Goal: Task Accomplishment & Management: Use online tool/utility

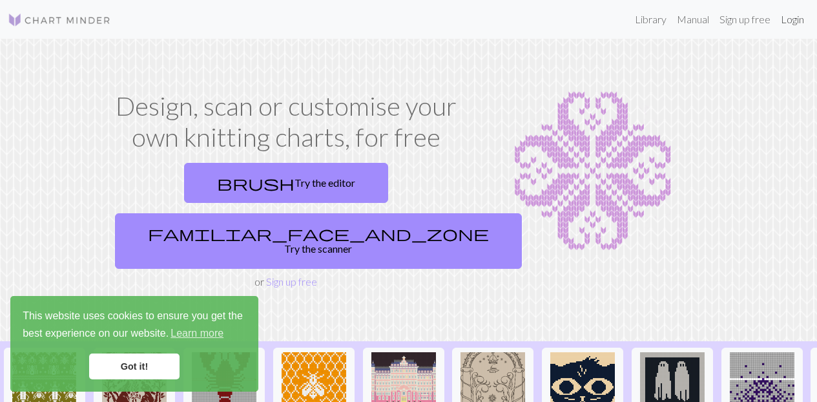
click at [792, 26] on link "Login" at bounding box center [792, 19] width 34 height 26
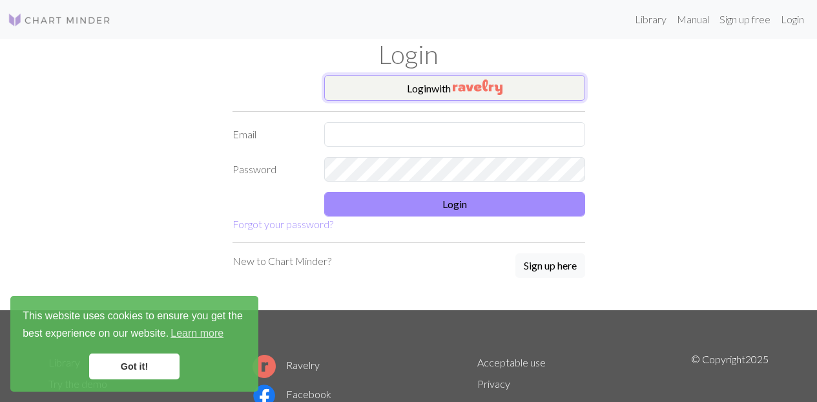
click at [486, 90] on img "button" at bounding box center [478, 86] width 50 height 15
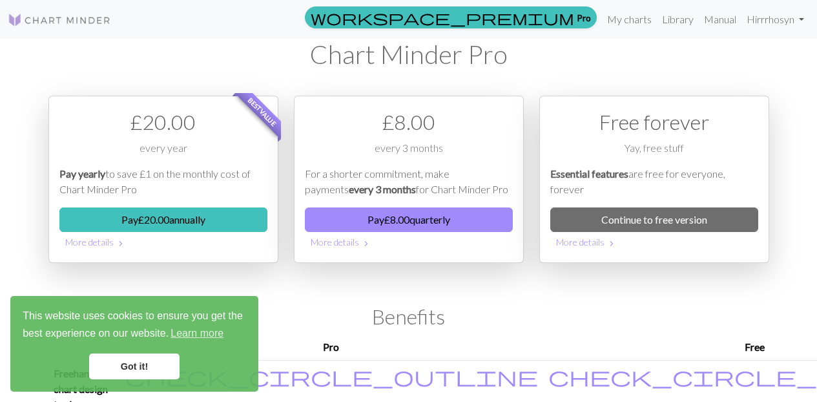
click at [146, 369] on link "Got it!" at bounding box center [134, 366] width 90 height 26
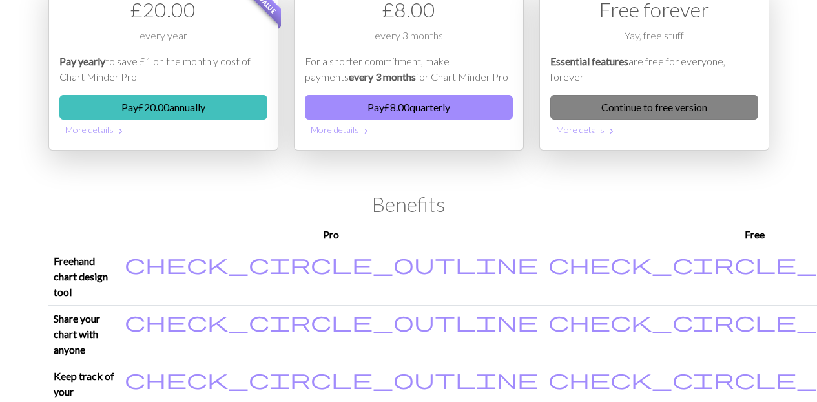
scroll to position [107, 0]
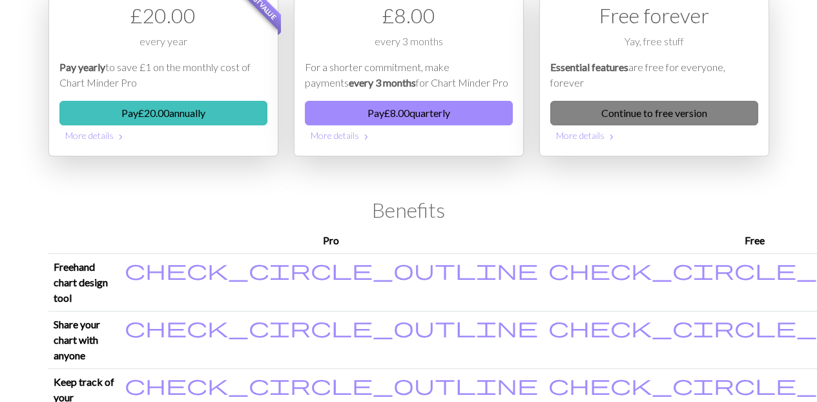
click at [677, 114] on link "Continue to free version" at bounding box center [654, 113] width 208 height 25
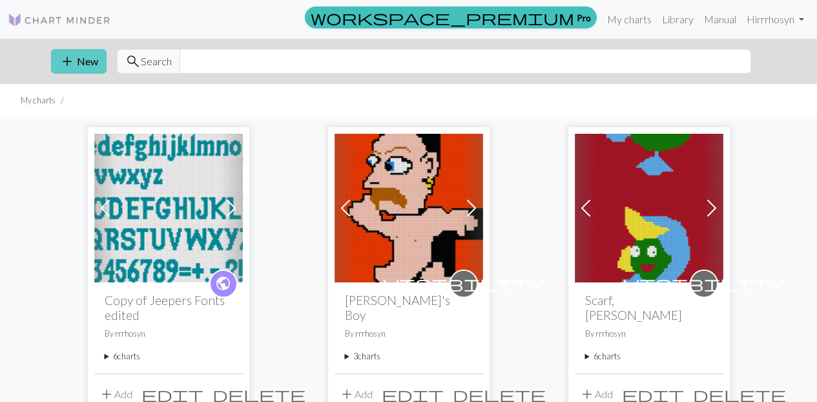
click at [77, 63] on button "add New" at bounding box center [79, 61] width 56 height 25
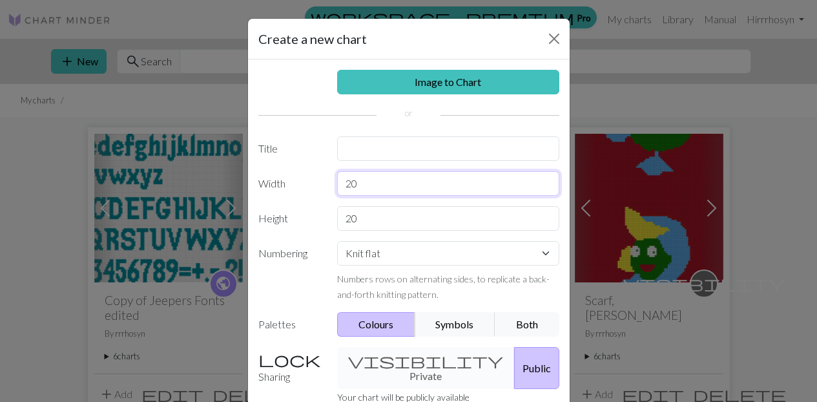
click at [354, 189] on input "20" at bounding box center [448, 183] width 222 height 25
type input "77"
click at [380, 223] on input "20" at bounding box center [448, 218] width 222 height 25
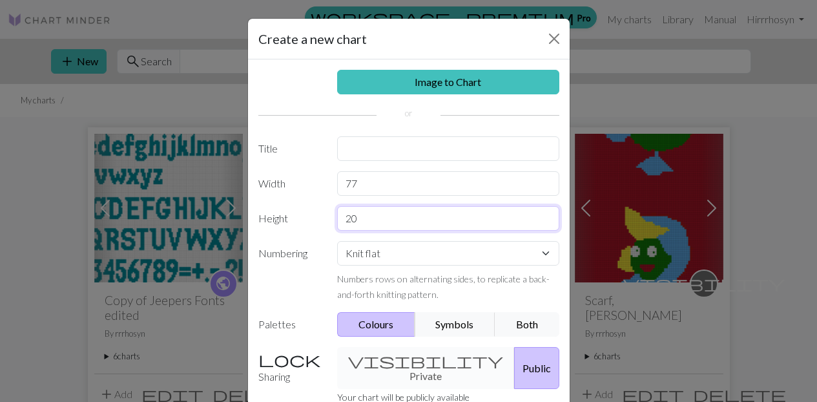
click at [380, 223] on input "20" at bounding box center [448, 218] width 222 height 25
type input "77"
click at [428, 260] on select "Knit flat Knit in the round Lace knitting Cross stitch" at bounding box center [448, 253] width 222 height 25
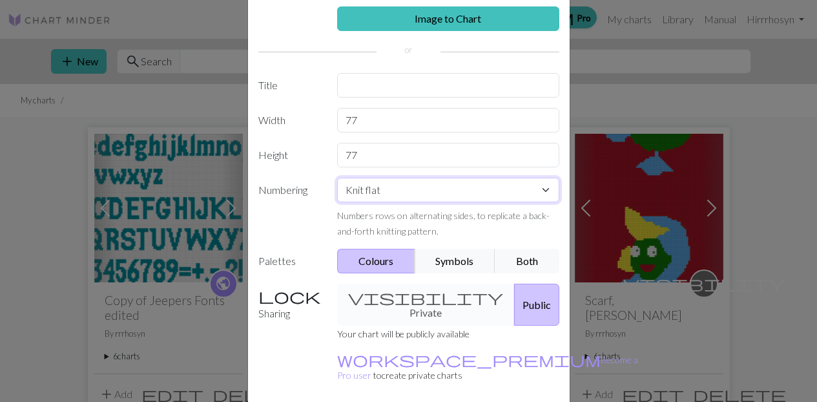
scroll to position [108, 0]
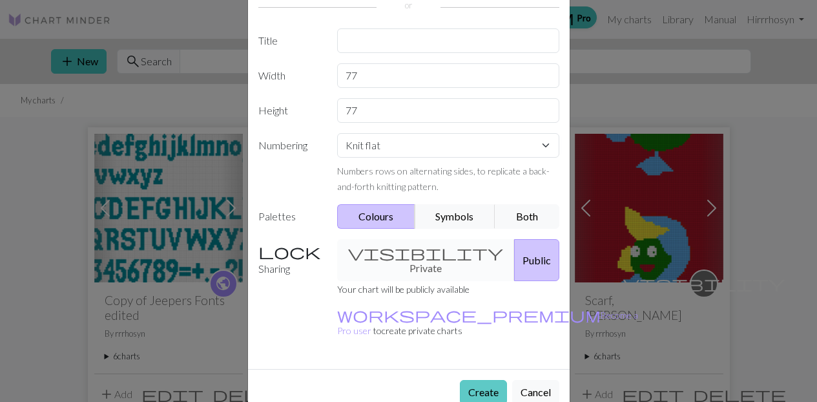
click at [474, 380] on button "Create" at bounding box center [483, 392] width 47 height 25
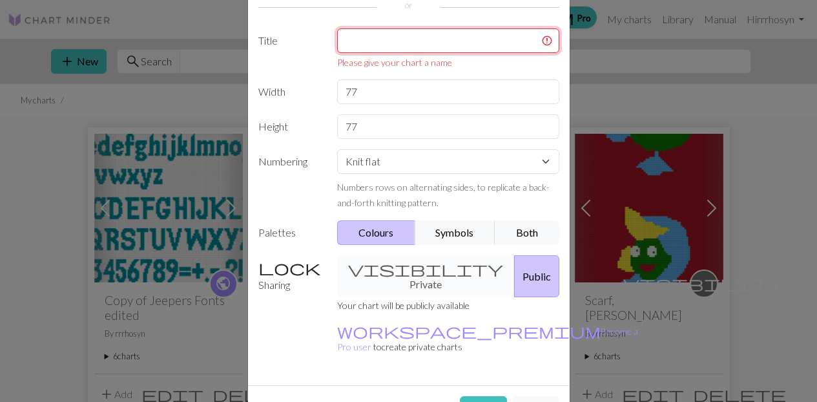
click at [395, 39] on input "text" at bounding box center [448, 40] width 222 height 25
type input "A"
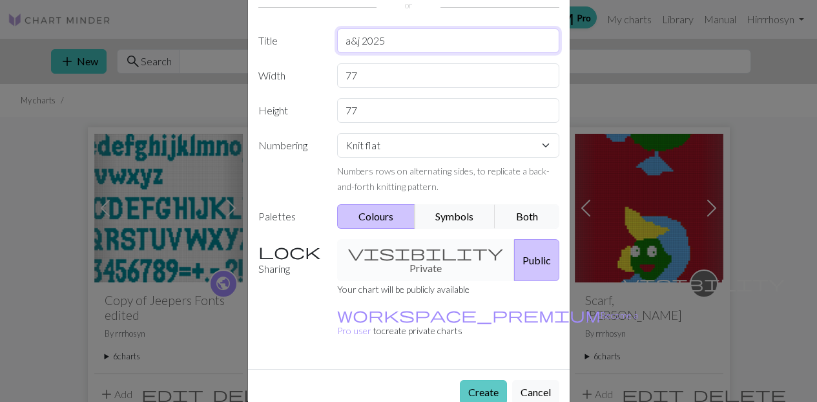
type input "a&j 2025"
click at [480, 380] on button "Create" at bounding box center [483, 392] width 47 height 25
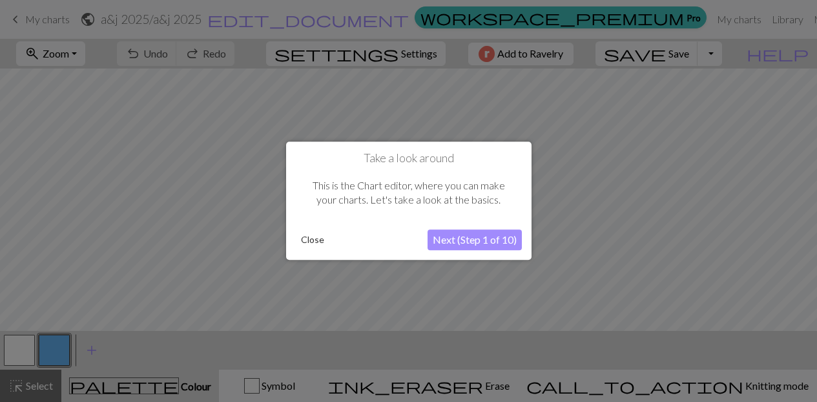
click at [304, 236] on button "Close" at bounding box center [313, 240] width 34 height 19
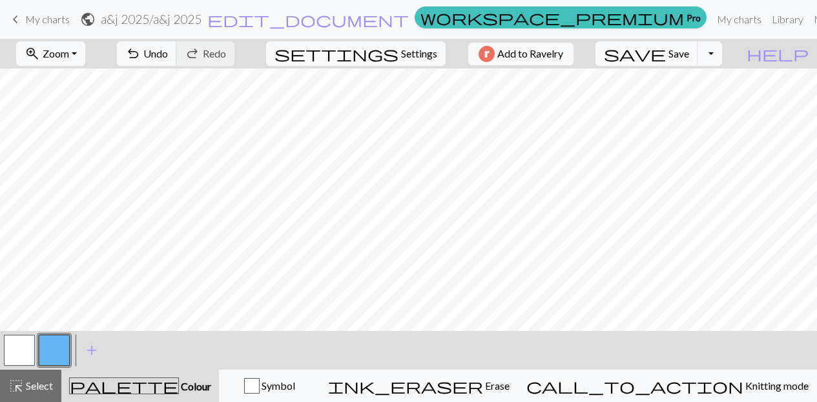
click at [17, 356] on button "button" at bounding box center [19, 349] width 31 height 31
click at [179, 391] on span "Colour" at bounding box center [195, 386] width 32 height 12
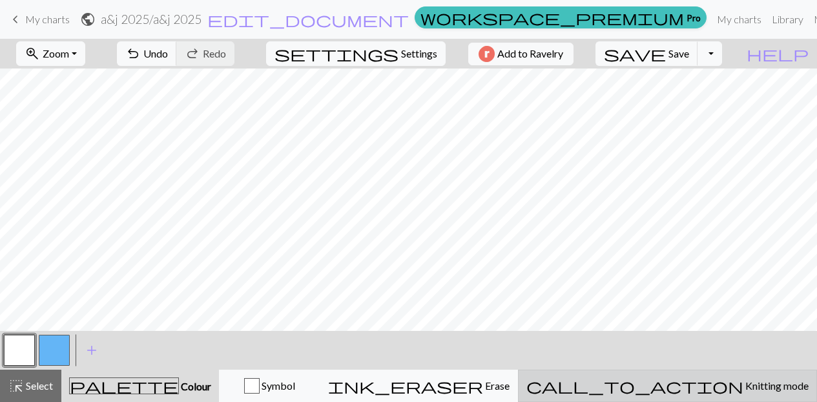
click at [743, 389] on span "Knitting mode" at bounding box center [775, 385] width 65 height 12
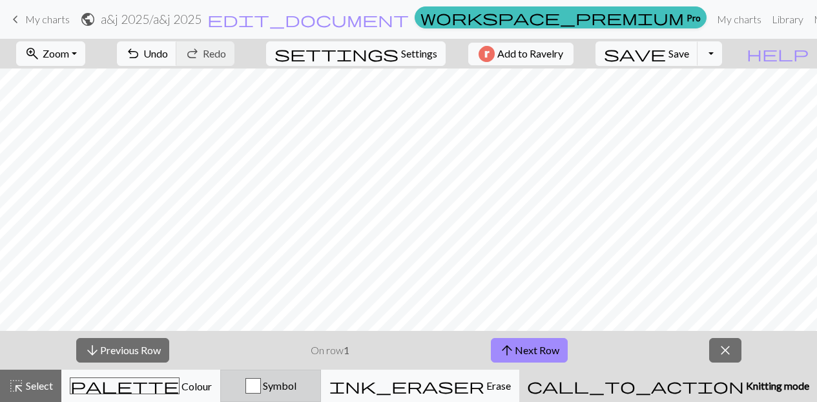
click at [261, 384] on div "button" at bounding box center [252, 385] width 15 height 15
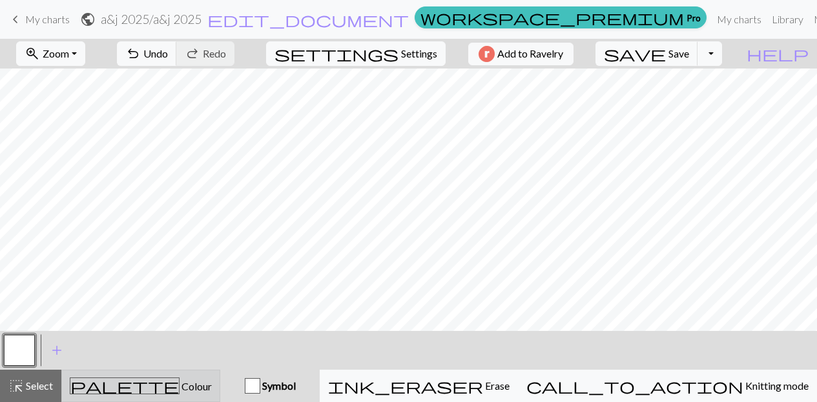
click at [200, 391] on div "palette Colour Colour" at bounding box center [141, 385] width 142 height 17
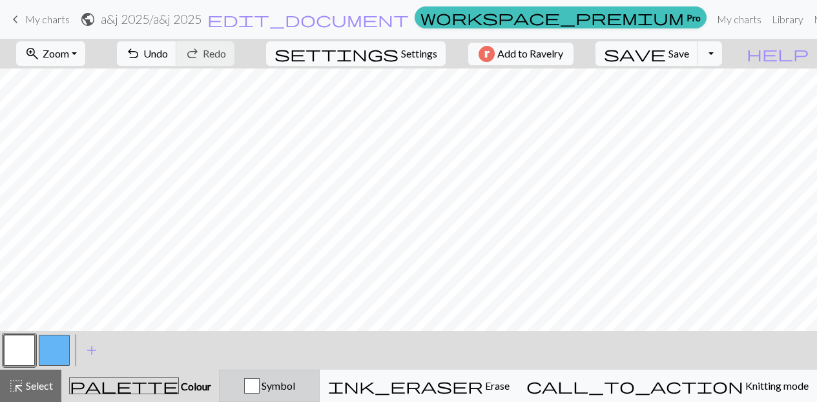
click at [320, 377] on button "Symbol" at bounding box center [269, 385] width 101 height 32
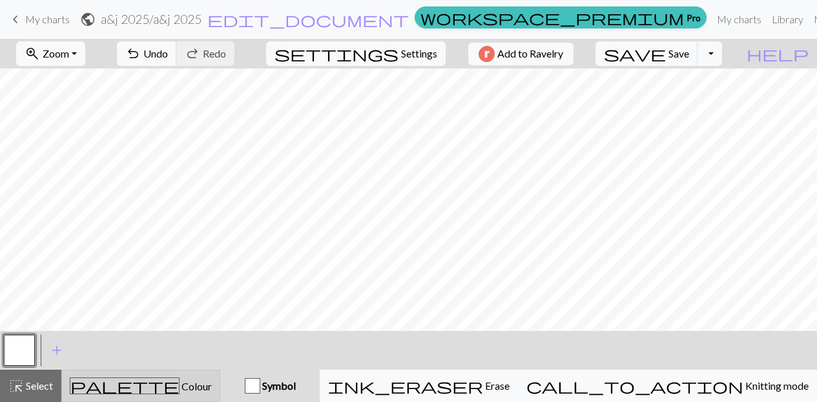
click at [185, 389] on div "palette Colour Colour" at bounding box center [141, 385] width 142 height 17
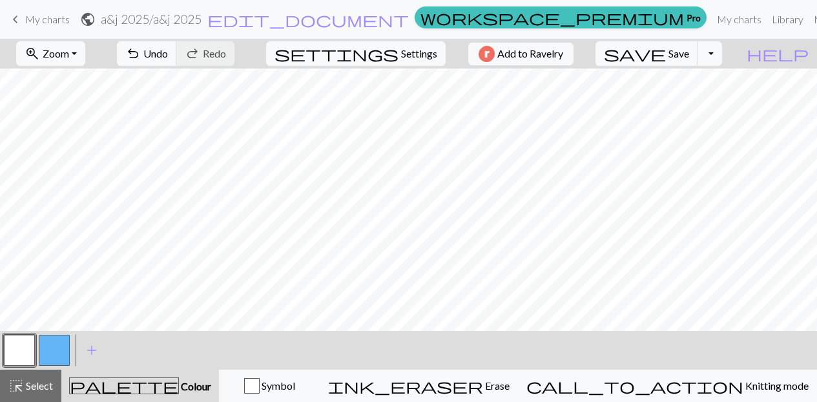
click at [66, 350] on button "button" at bounding box center [54, 349] width 31 height 31
